Goal: Check status: Check status

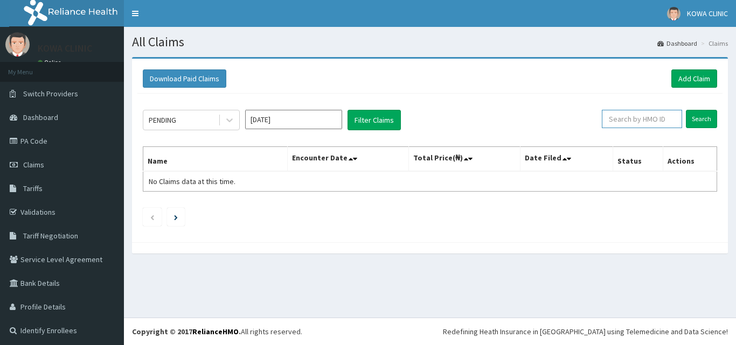
click at [633, 121] on input "text" at bounding box center [642, 119] width 80 height 18
paste input "ALT/10038/C"
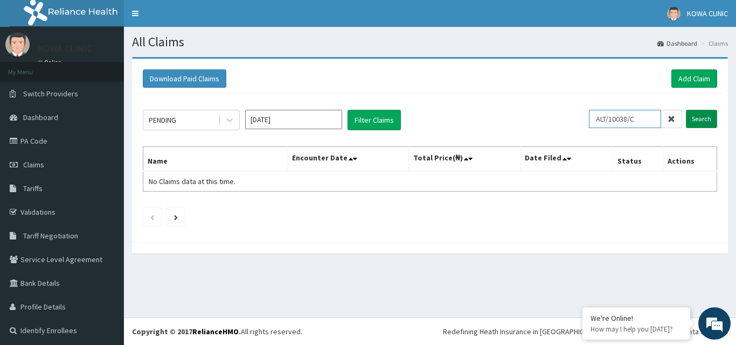
type input "ALT/10038/C"
click at [691, 120] on input "Search" at bounding box center [701, 119] width 31 height 18
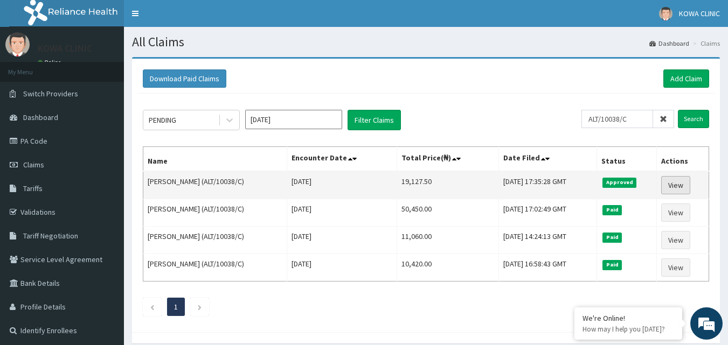
click at [677, 185] on link "View" at bounding box center [675, 185] width 29 height 18
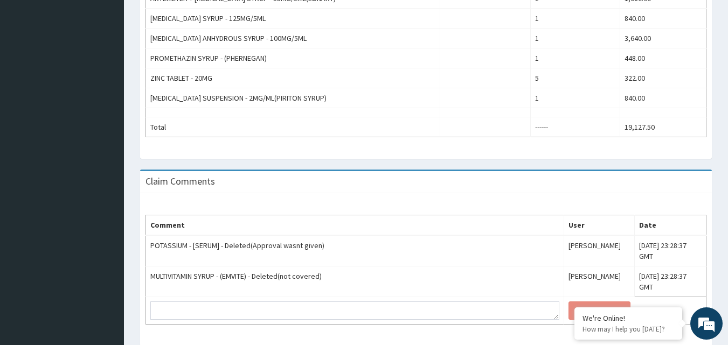
scroll to position [525, 0]
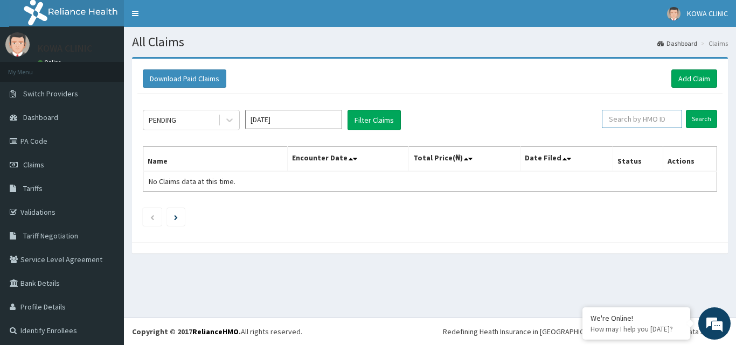
click at [635, 121] on input "text" at bounding box center [642, 119] width 80 height 18
paste input "FSO/10028/A"
type input "FSO/10028/A"
click at [692, 121] on input "Search" at bounding box center [701, 119] width 31 height 18
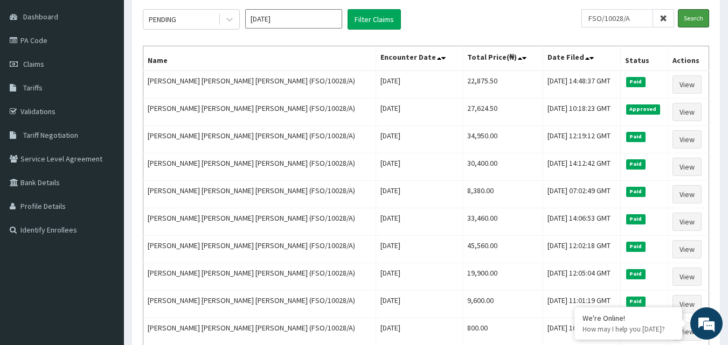
scroll to position [108, 0]
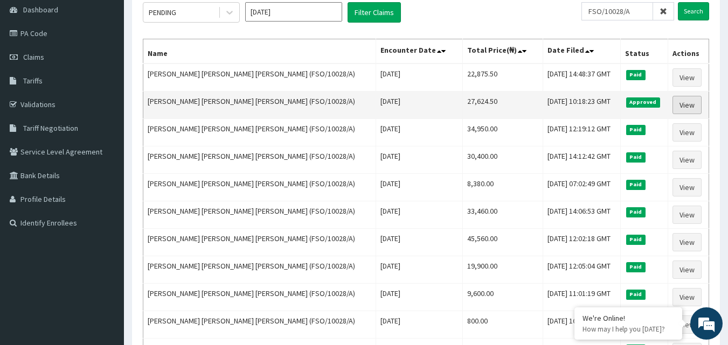
click at [681, 106] on link "View" at bounding box center [686, 105] width 29 height 18
